Goal: Information Seeking & Learning: Learn about a topic

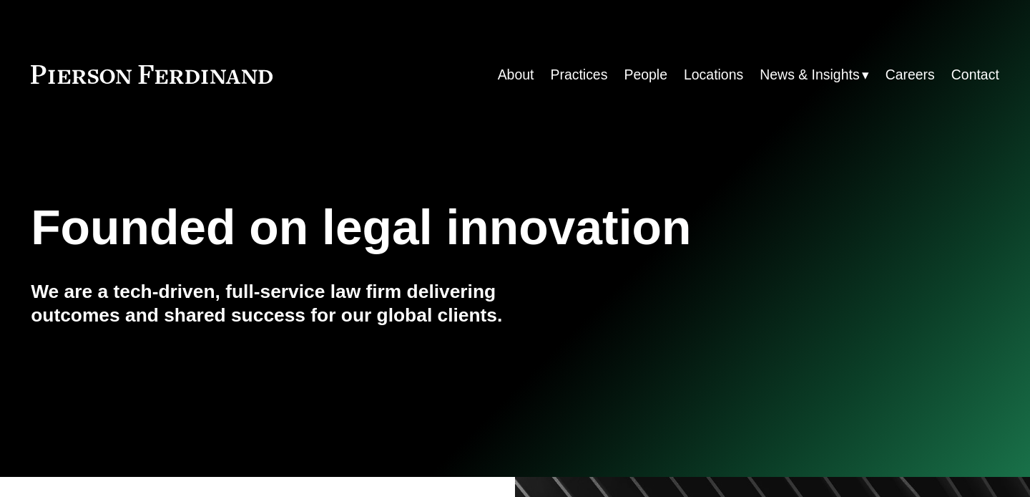
click at [631, 76] on link "People" at bounding box center [646, 75] width 44 height 28
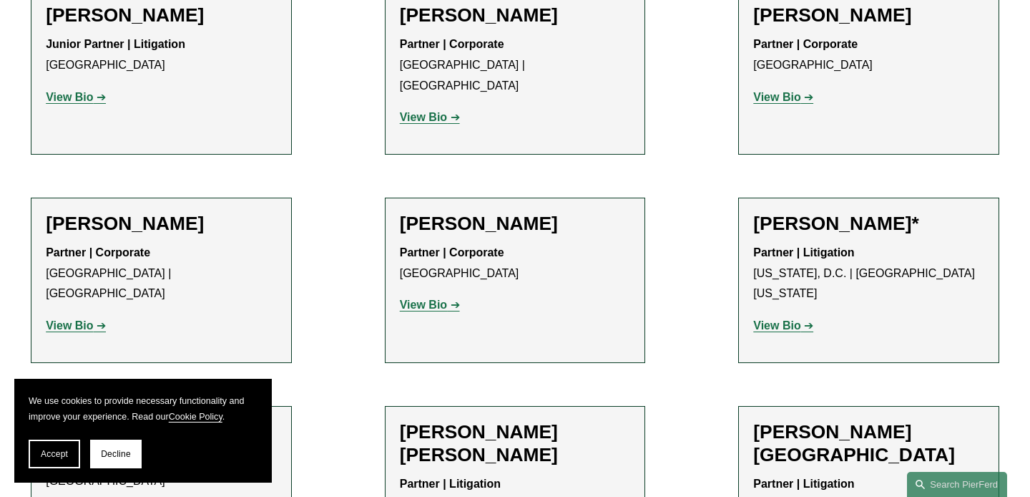
scroll to position [7913, 0]
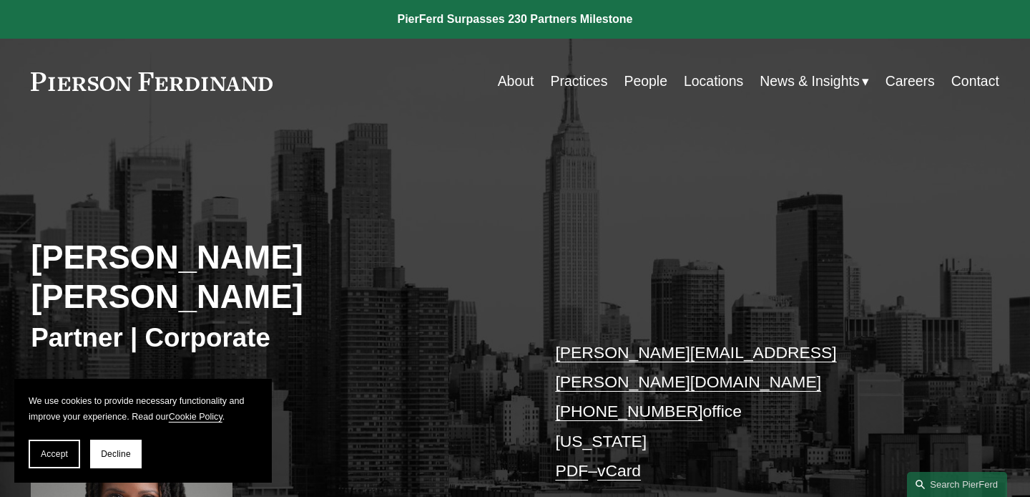
click at [912, 87] on link "Careers" at bounding box center [910, 81] width 49 height 28
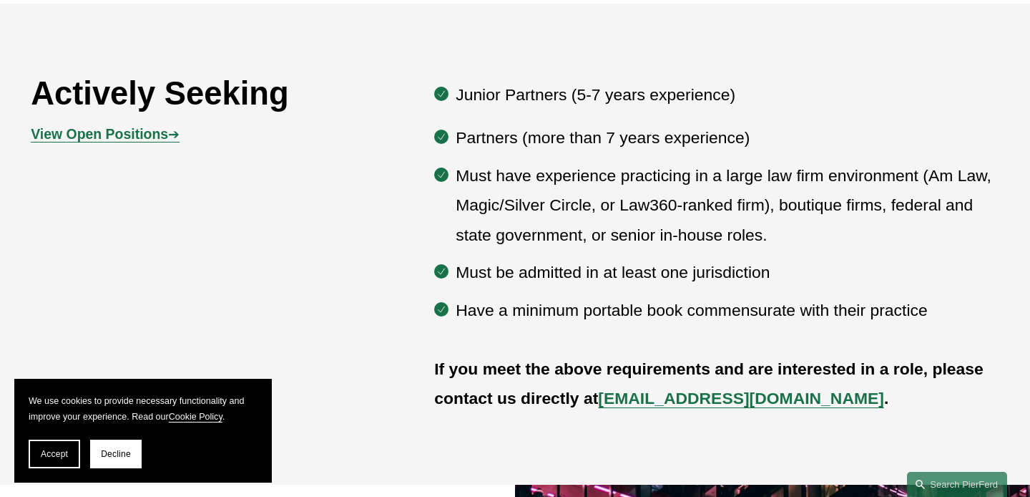
scroll to position [748, 0]
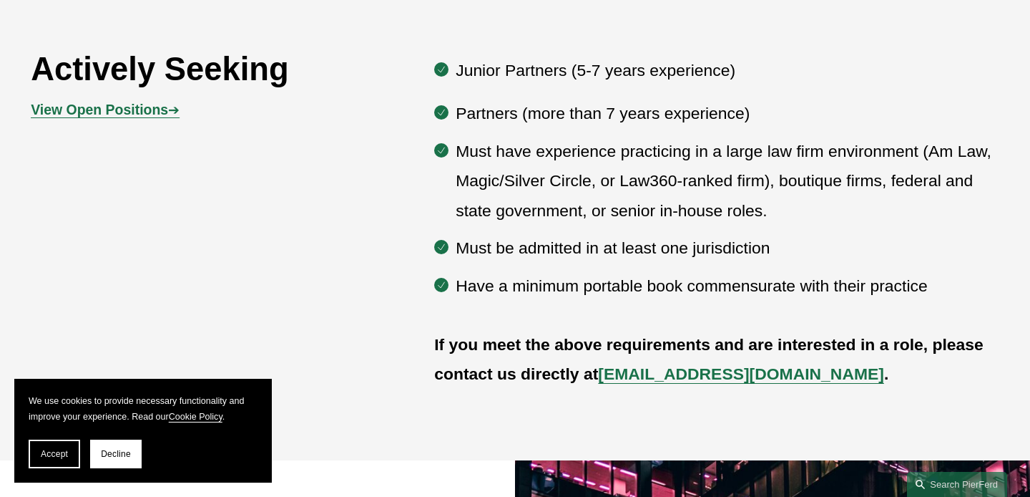
click at [117, 111] on strong "View Open Positions" at bounding box center [99, 110] width 137 height 16
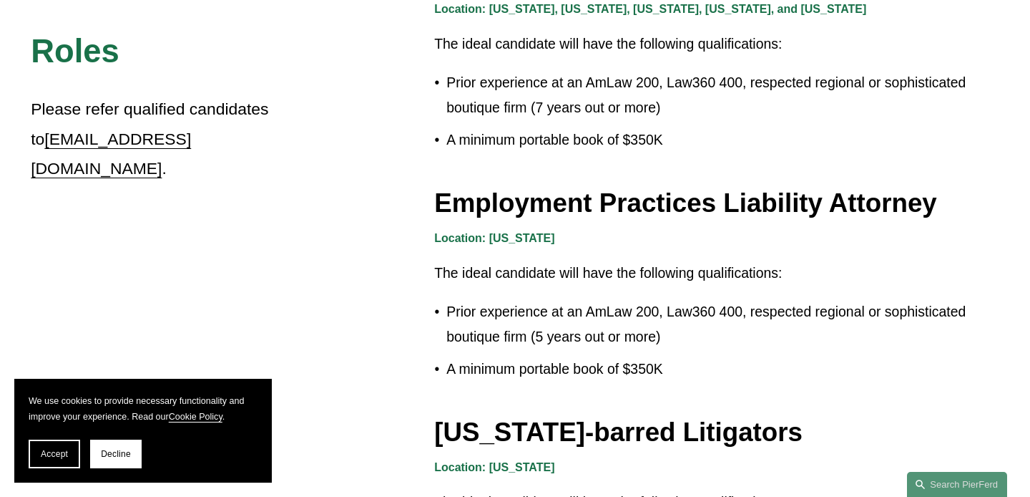
scroll to position [2158, 0]
